Goal: Communication & Community: Share content

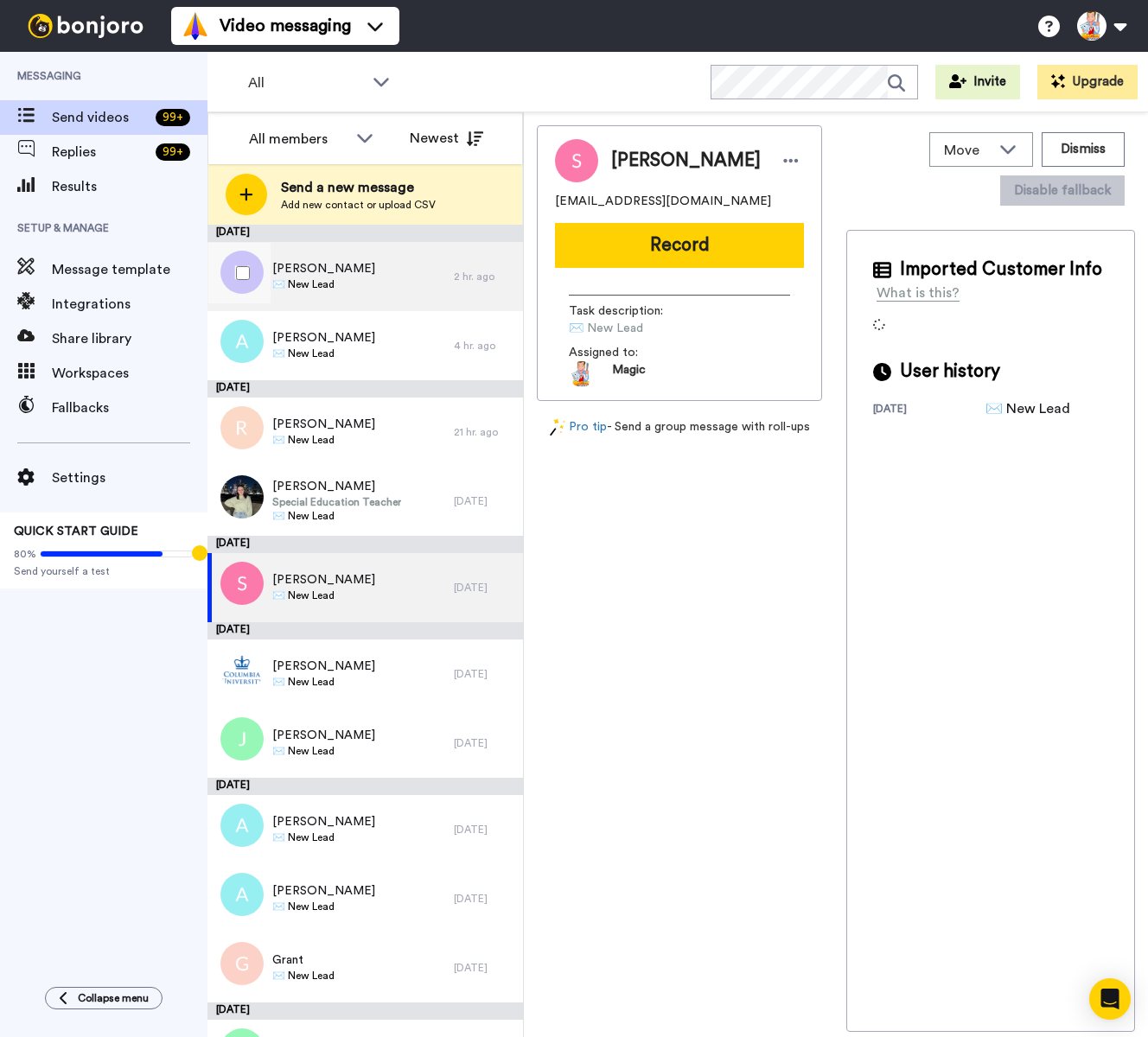
click at [346, 278] on span "✉️ New Lead" at bounding box center [324, 284] width 103 height 14
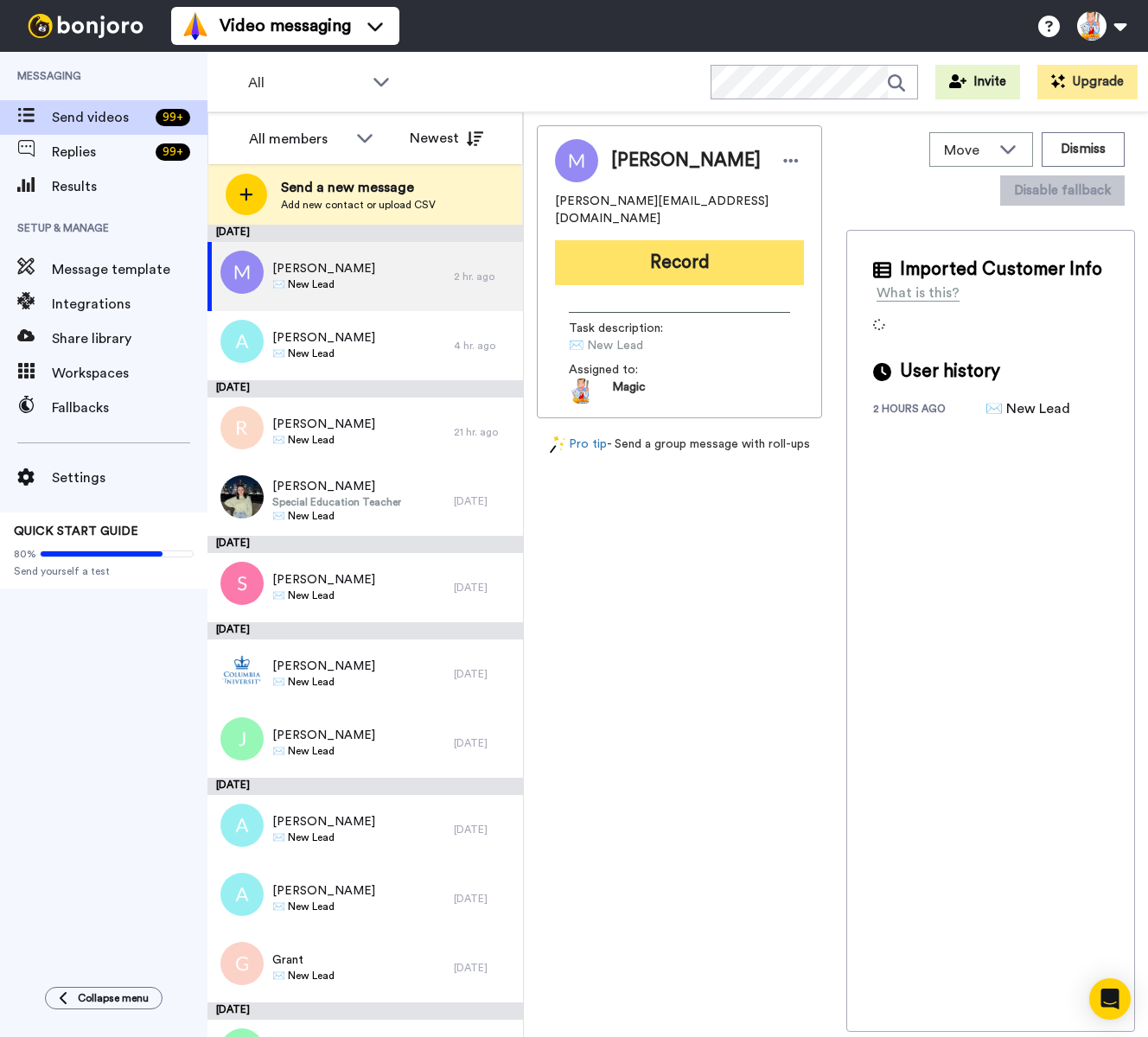
click at [670, 269] on button "Record" at bounding box center [679, 262] width 248 height 45
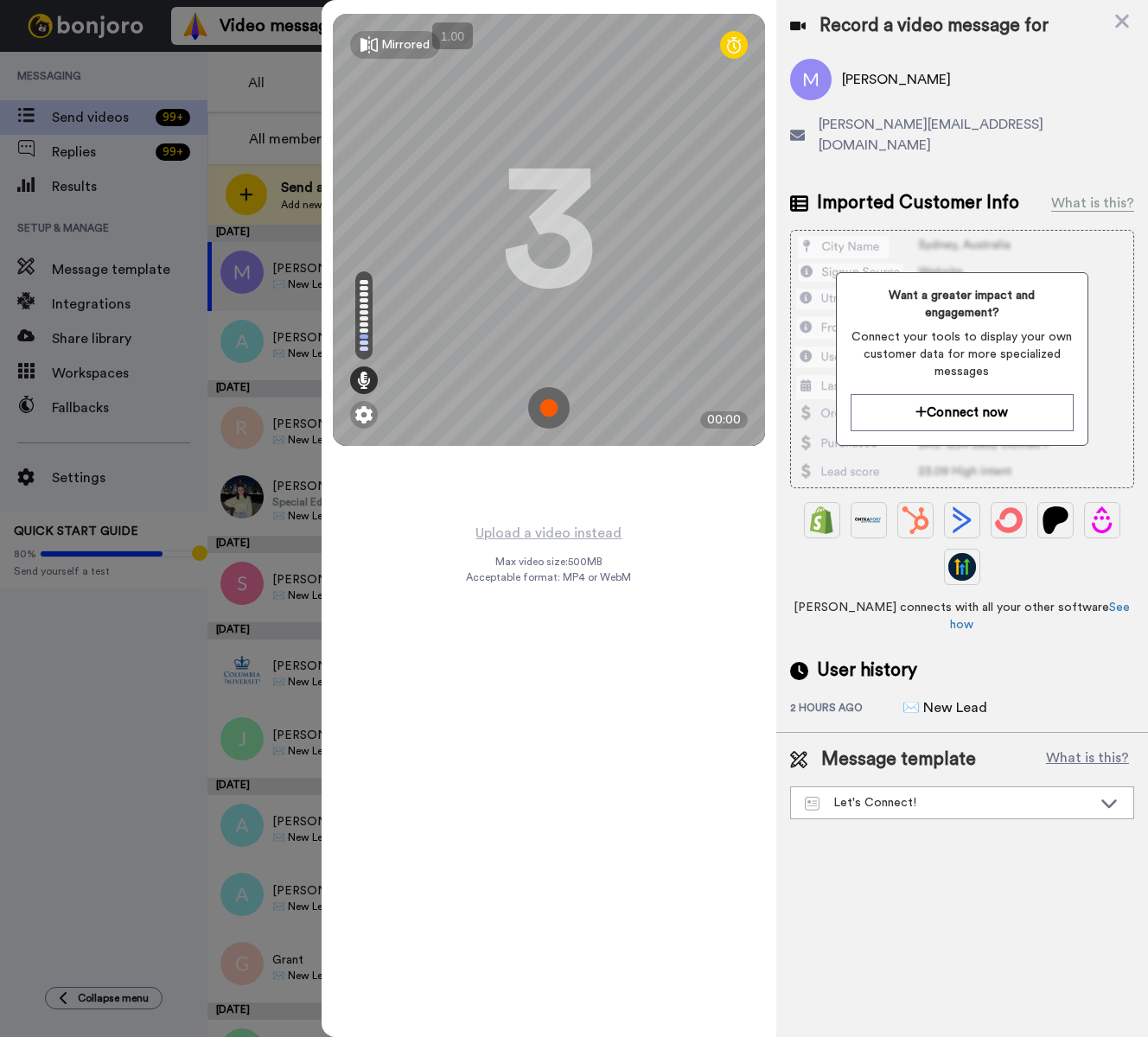
click at [550, 411] on img at bounding box center [549, 409] width 42 height 42
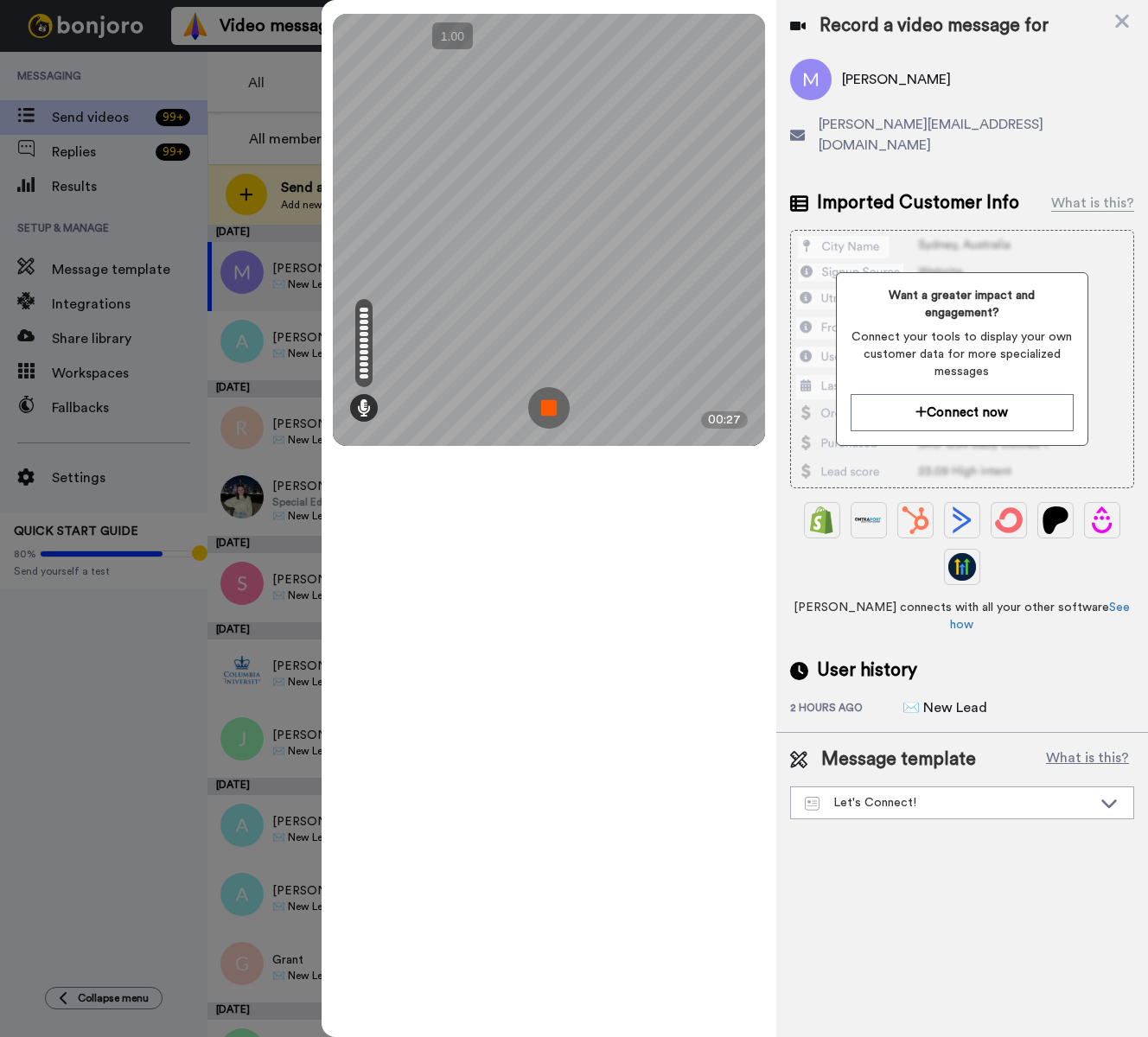
click at [550, 411] on img at bounding box center [549, 409] width 42 height 42
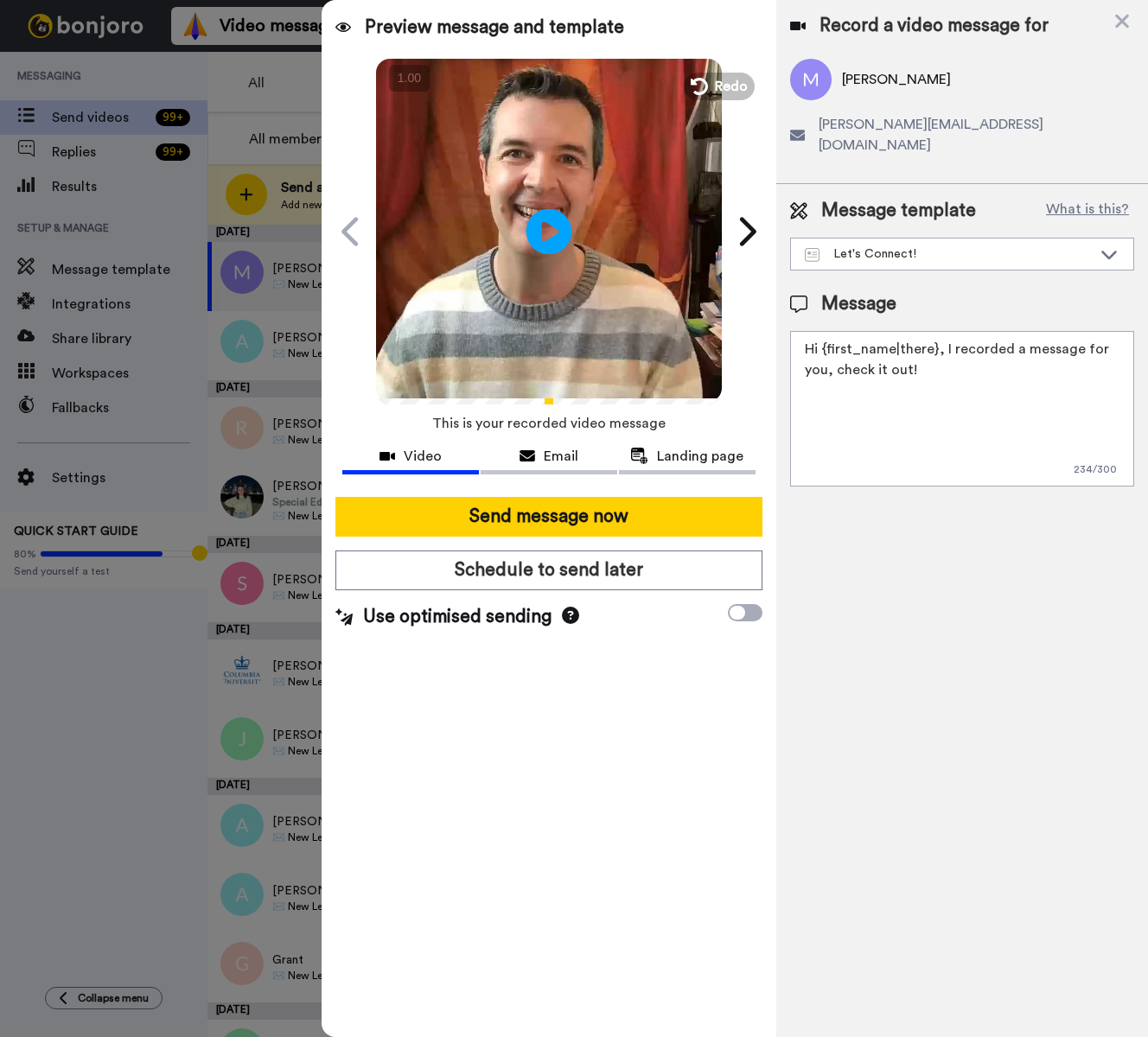
click at [538, 220] on icon at bounding box center [549, 231] width 46 height 46
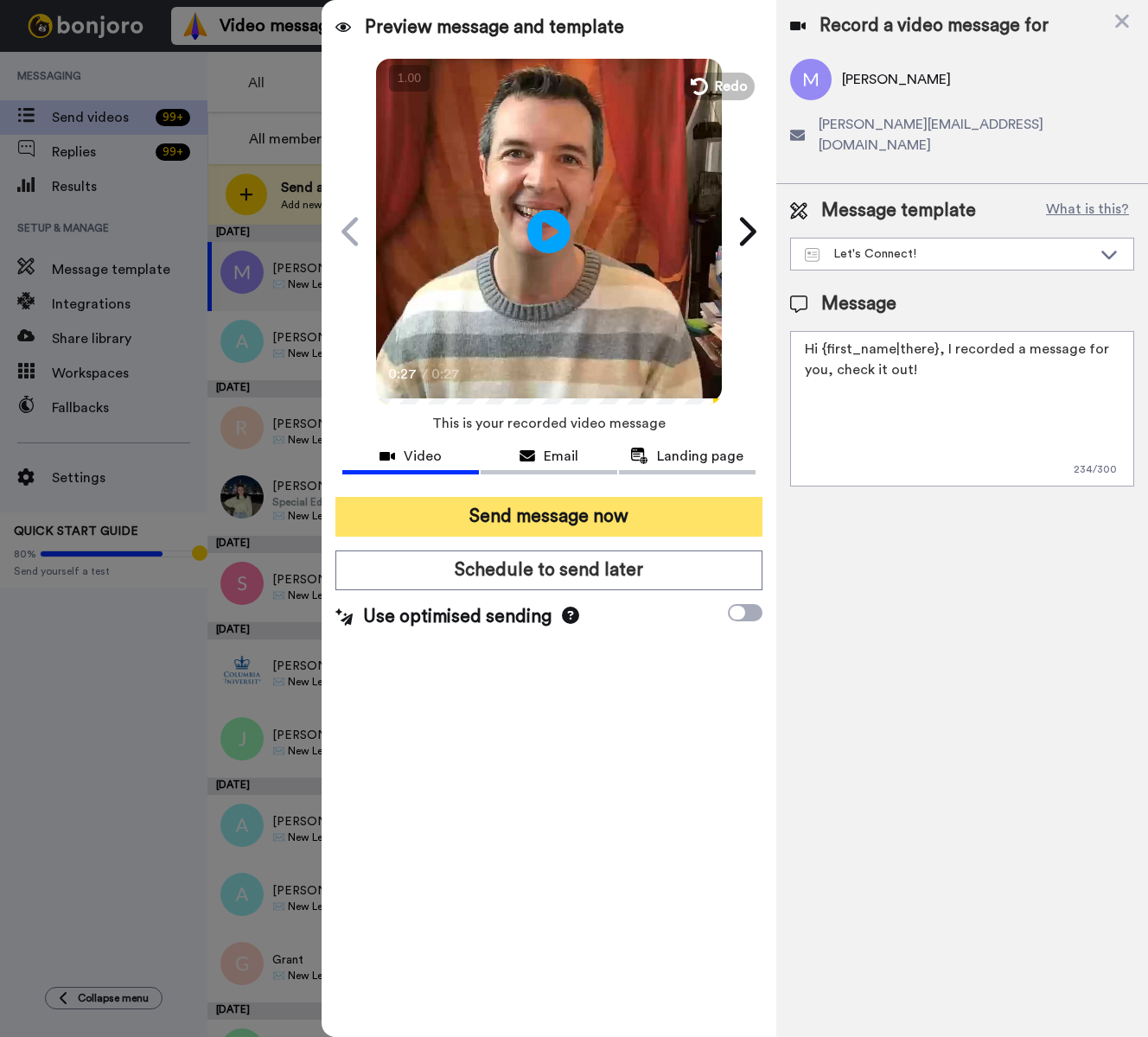
click at [652, 514] on button "Send message now" at bounding box center [548, 517] width 426 height 40
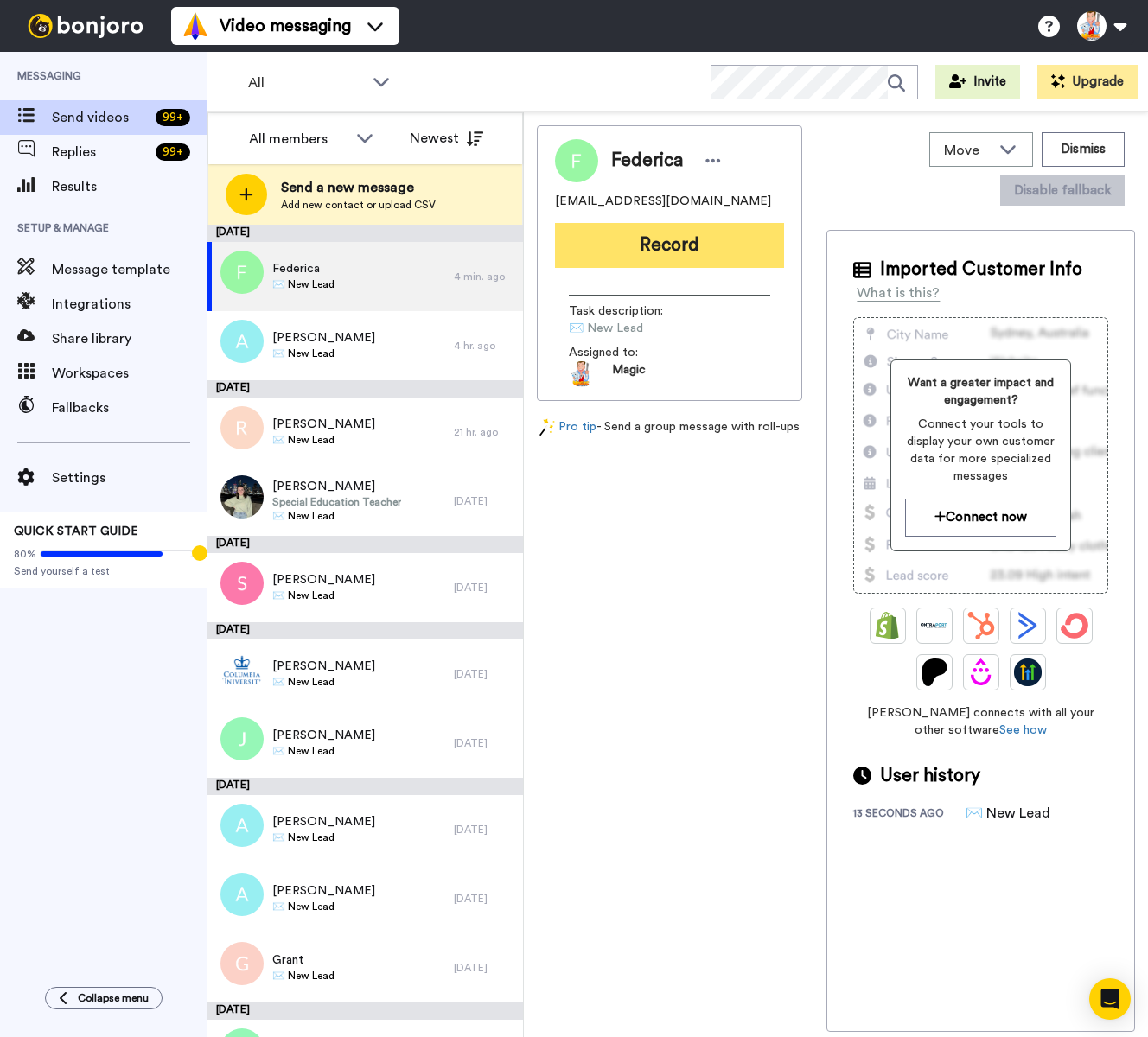
click at [666, 239] on button "Record" at bounding box center [669, 245] width 229 height 45
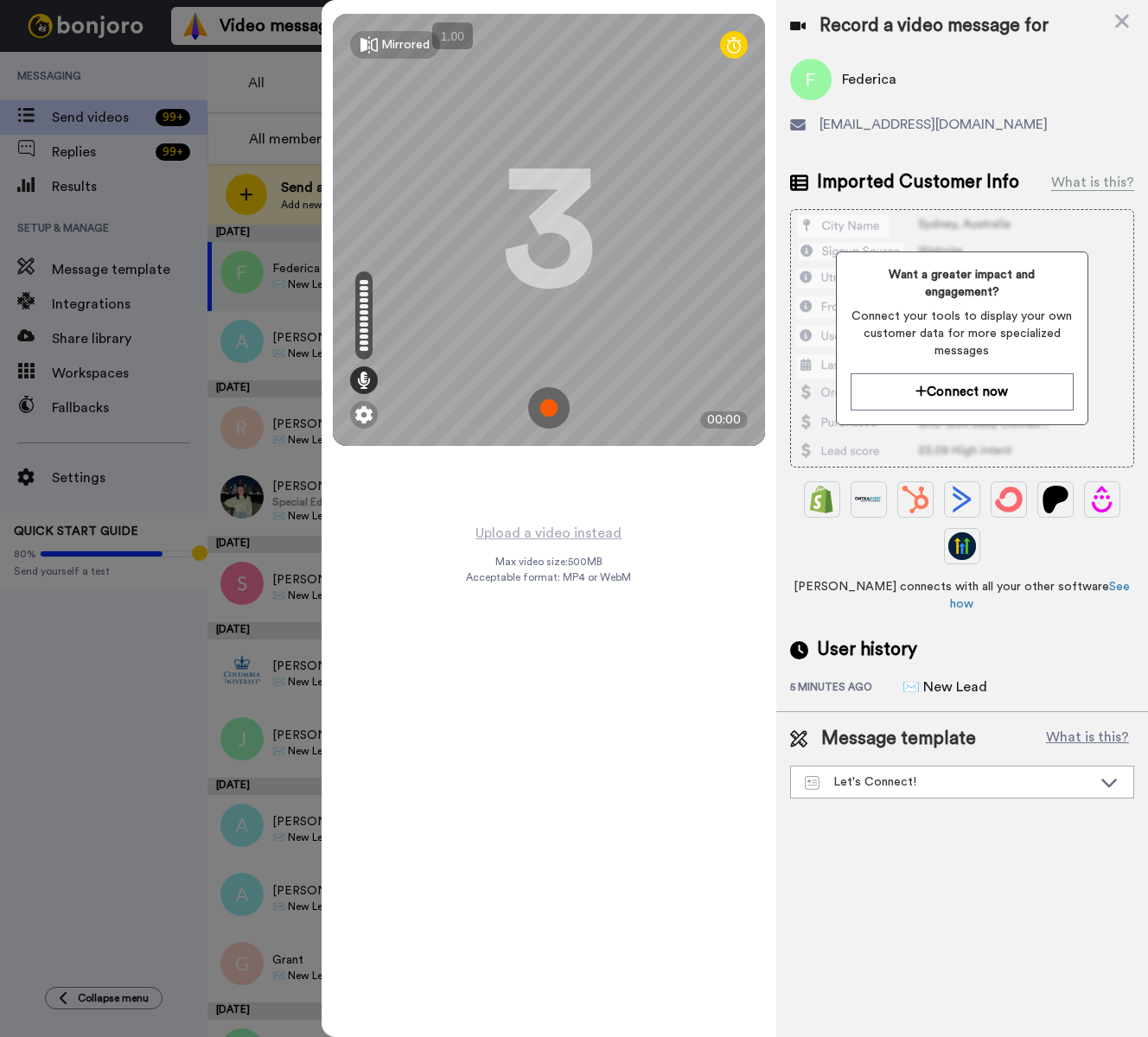
click at [545, 404] on img at bounding box center [549, 409] width 42 height 42
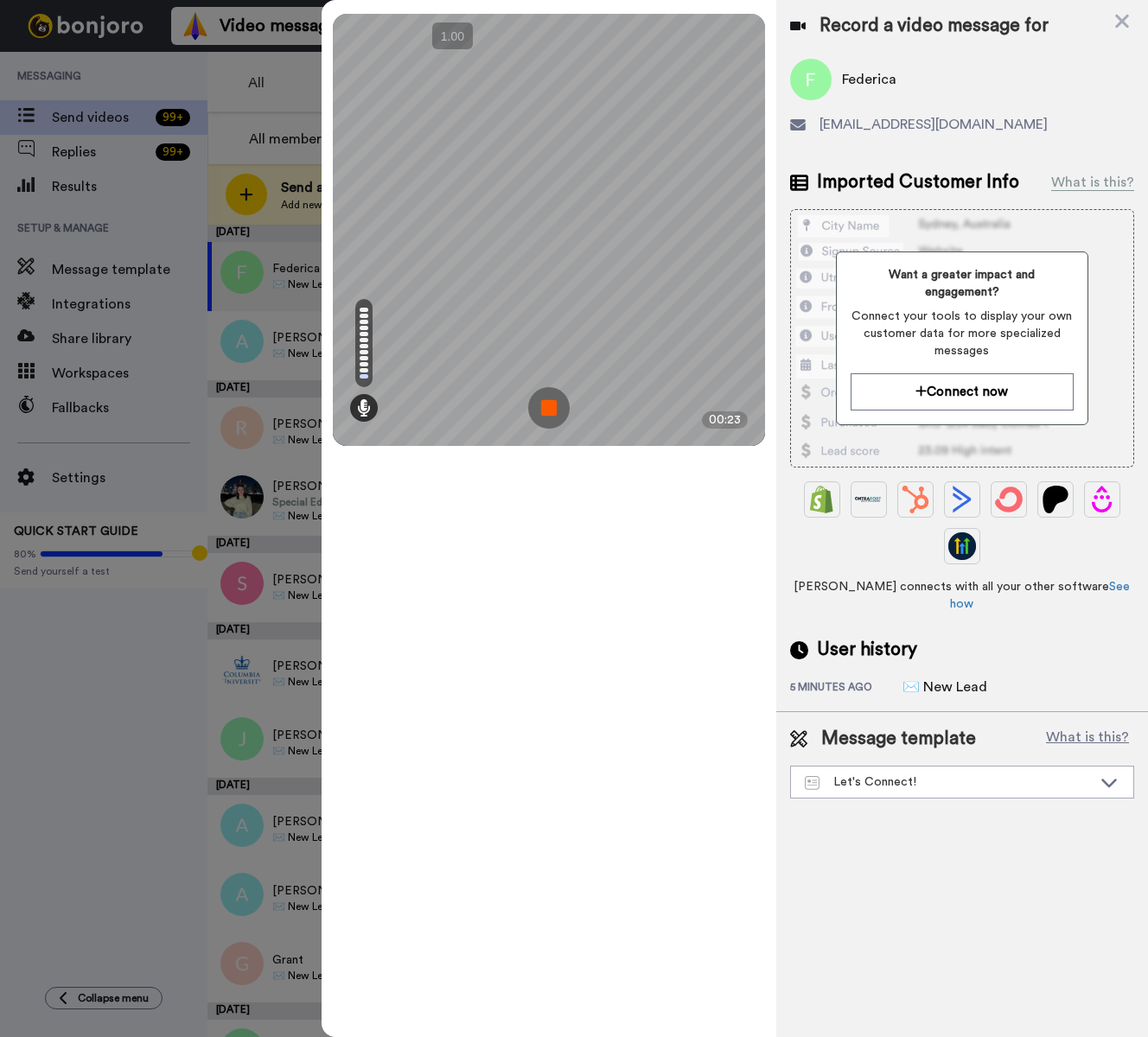
click at [545, 404] on img at bounding box center [549, 409] width 42 height 42
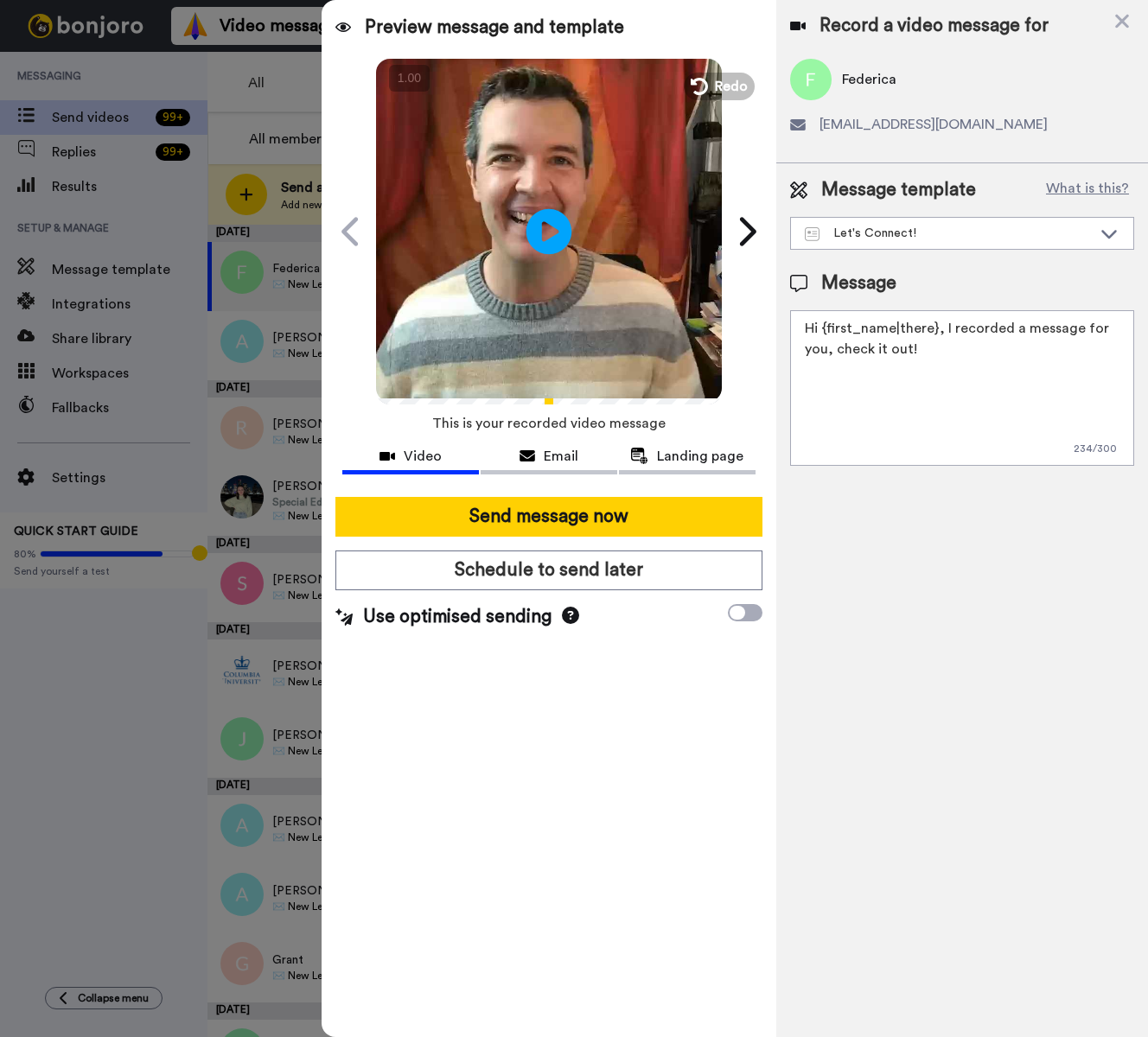
click at [548, 227] on icon "Play/Pause" at bounding box center [549, 231] width 46 height 82
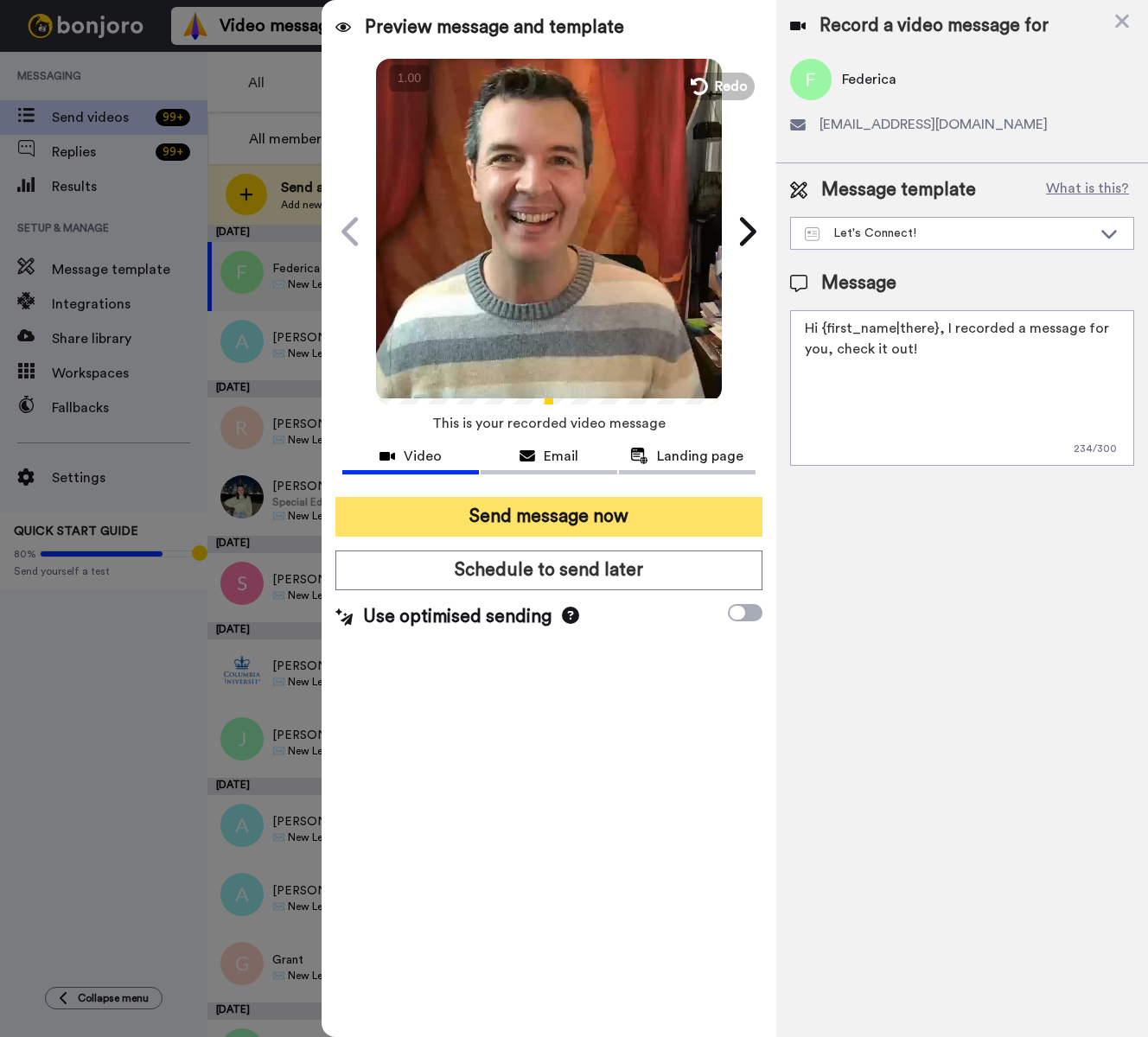
click at [617, 520] on button "Send message now" at bounding box center [548, 517] width 426 height 40
